Goal: Task Accomplishment & Management: Complete application form

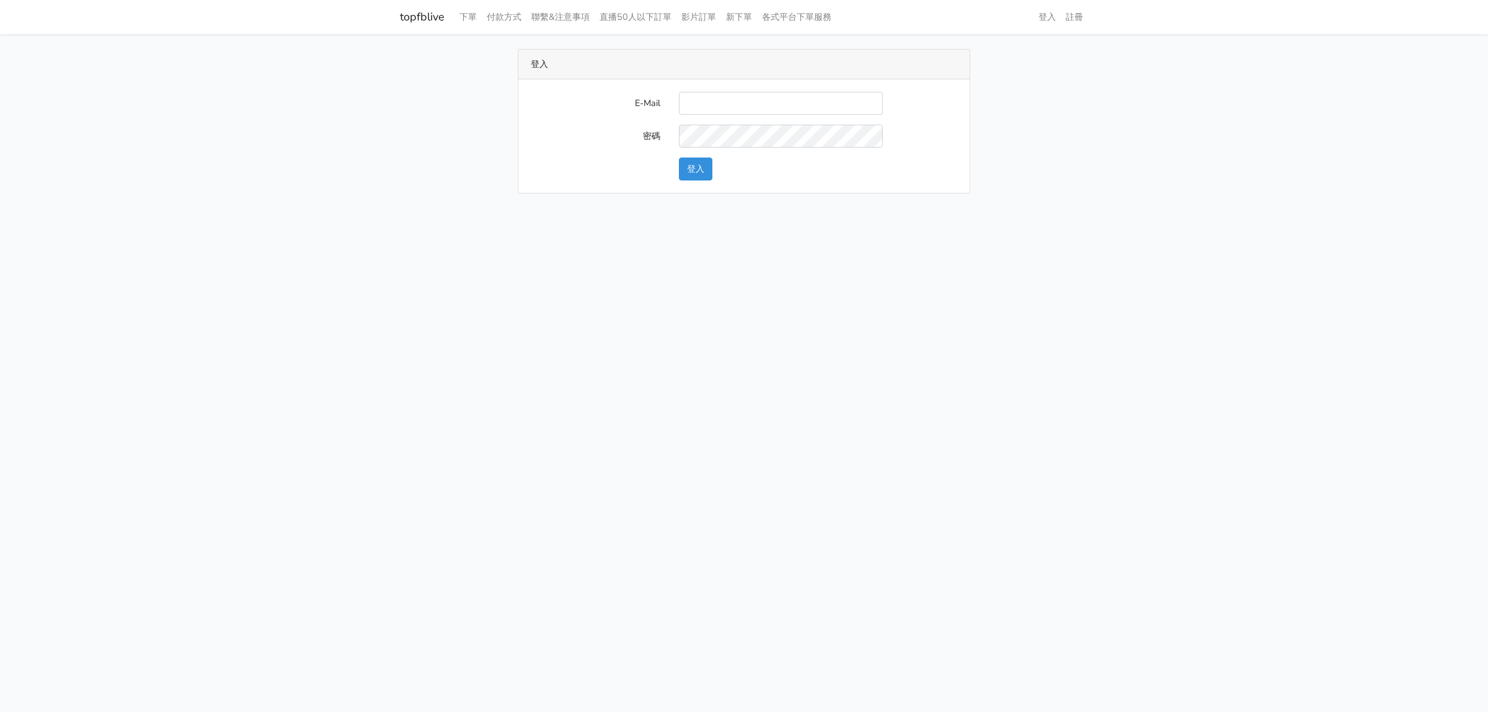
type input "[EMAIL_ADDRESS][DOMAIN_NAME]"
click at [702, 172] on button "登入" at bounding box center [695, 169] width 33 height 23
click at [468, 17] on link "下單" at bounding box center [468, 17] width 27 height 24
